Goal: Information Seeking & Learning: Understand process/instructions

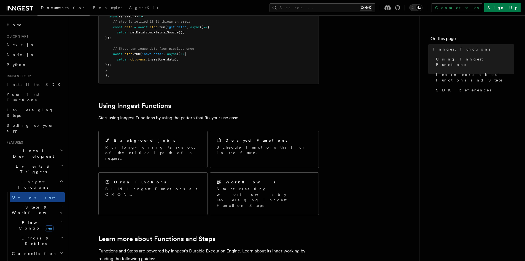
scroll to position [199, 0]
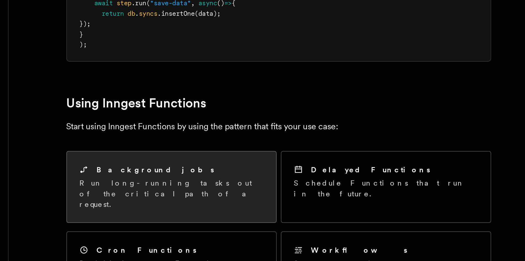
click at [145, 143] on p "Run long-running tasks out of the critical path of a request." at bounding box center [152, 151] width 95 height 17
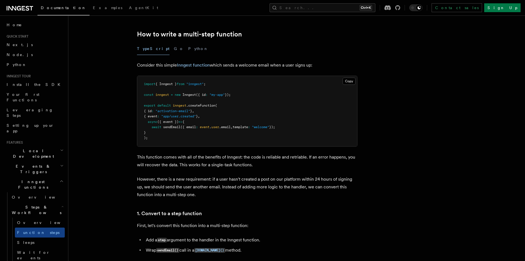
scroll to position [170, 0]
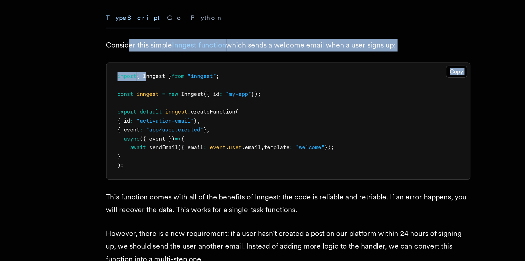
drag, startPoint x: 151, startPoint y: 68, endPoint x: 161, endPoint y: 68, distance: 10.8
click at [225, 68] on p "Consider this simple Inngest function which sends a welcome email when a user s…" at bounding box center [247, 65] width 221 height 8
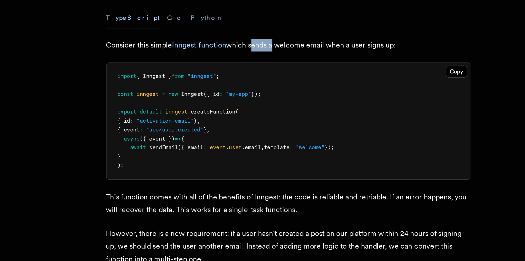
click at [225, 68] on p "Consider this simple Inngest function which sends a welcome email when a user s…" at bounding box center [247, 65] width 221 height 8
drag, startPoint x: 273, startPoint y: 64, endPoint x: 292, endPoint y: 64, distance: 18.8
click at [292, 64] on p "Consider this simple Inngest function which sends a welcome email when a user s…" at bounding box center [247, 65] width 221 height 8
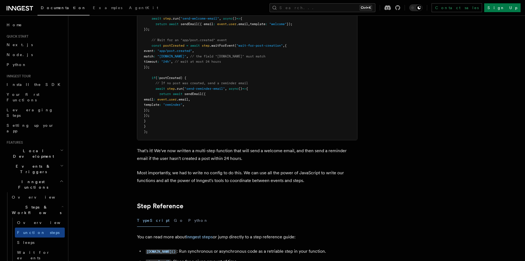
scroll to position [784, 0]
